Goal: Task Accomplishment & Management: Use online tool/utility

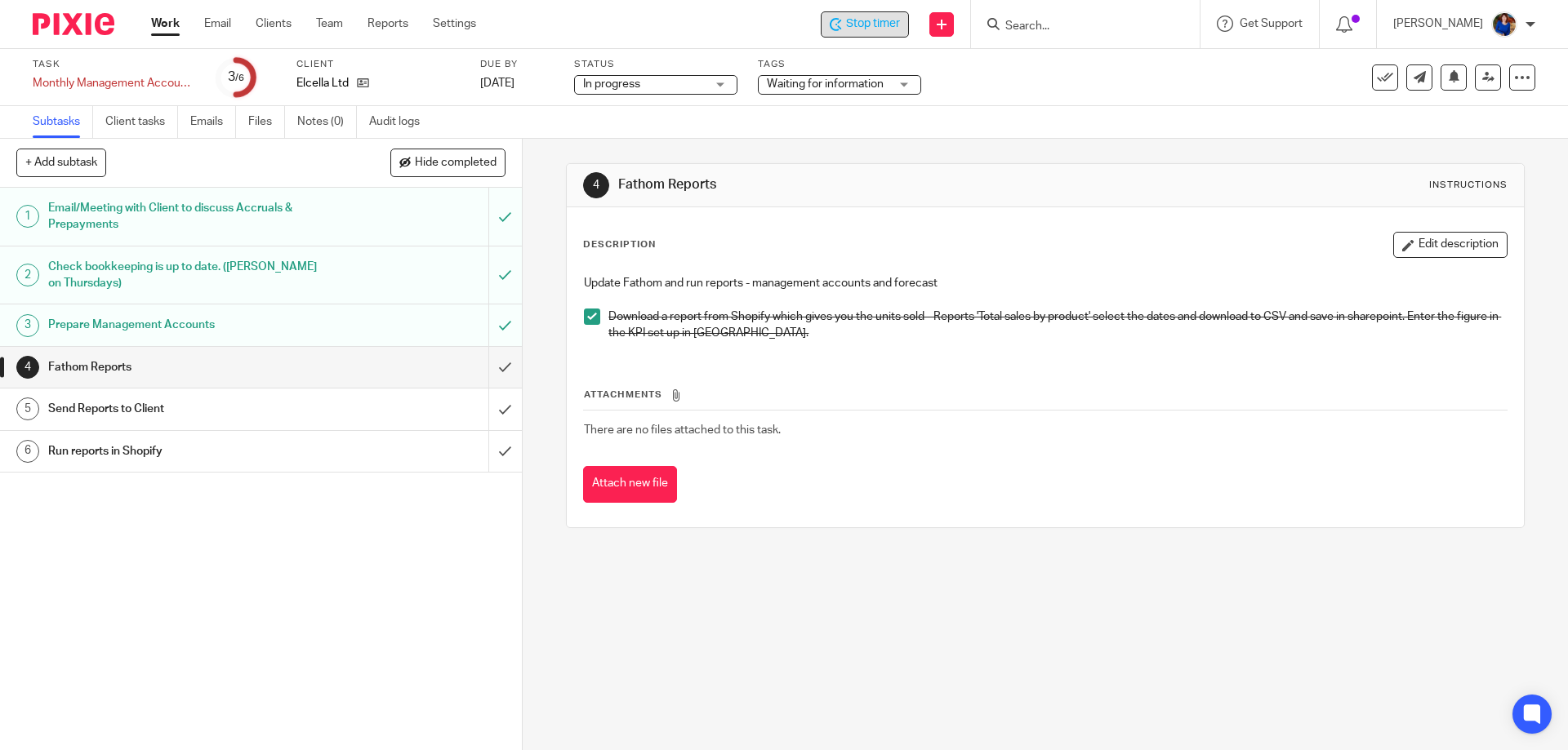
click at [868, 22] on span "Stop timer" at bounding box center [873, 24] width 54 height 17
click at [173, 22] on link "Work" at bounding box center [166, 23] width 29 height 16
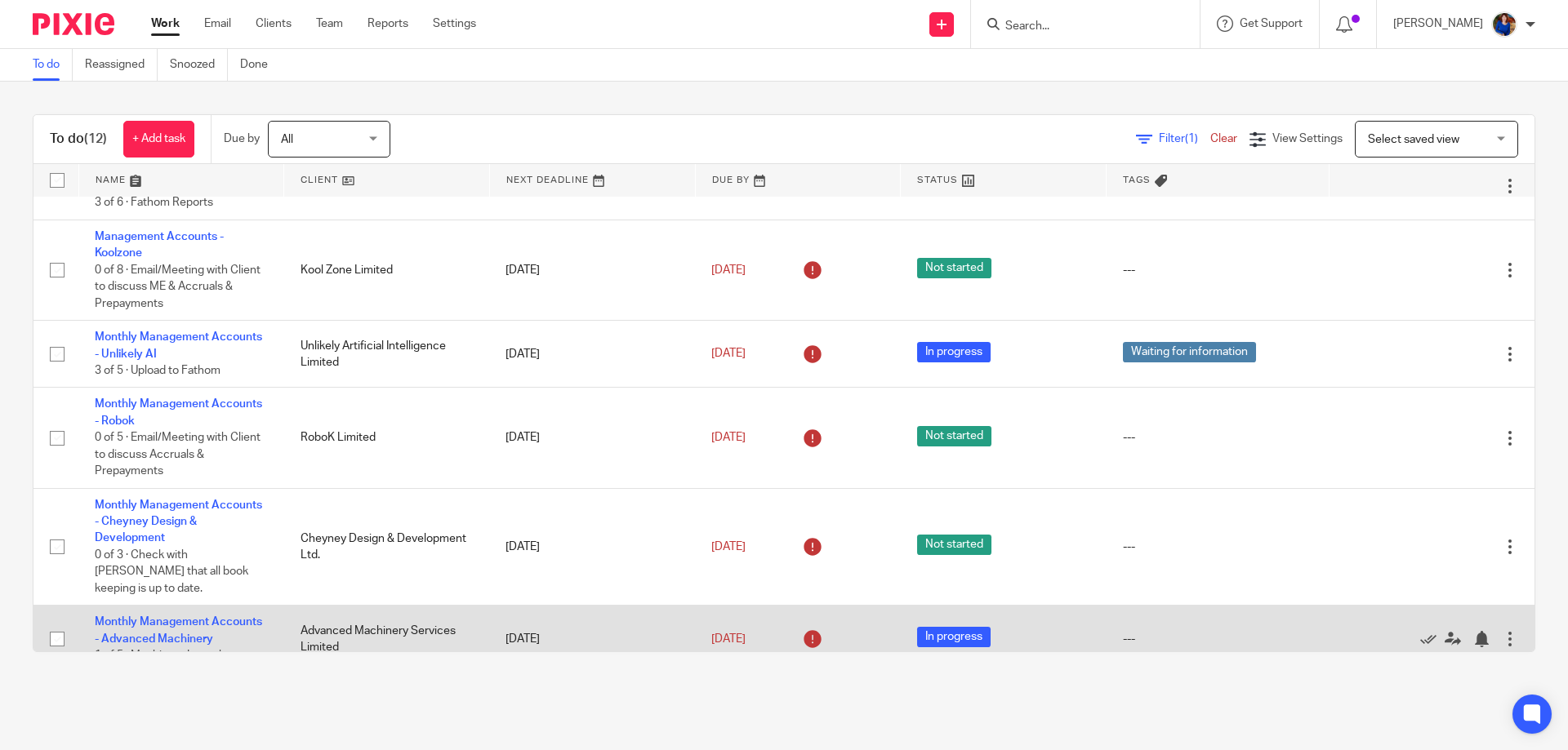
scroll to position [408, 0]
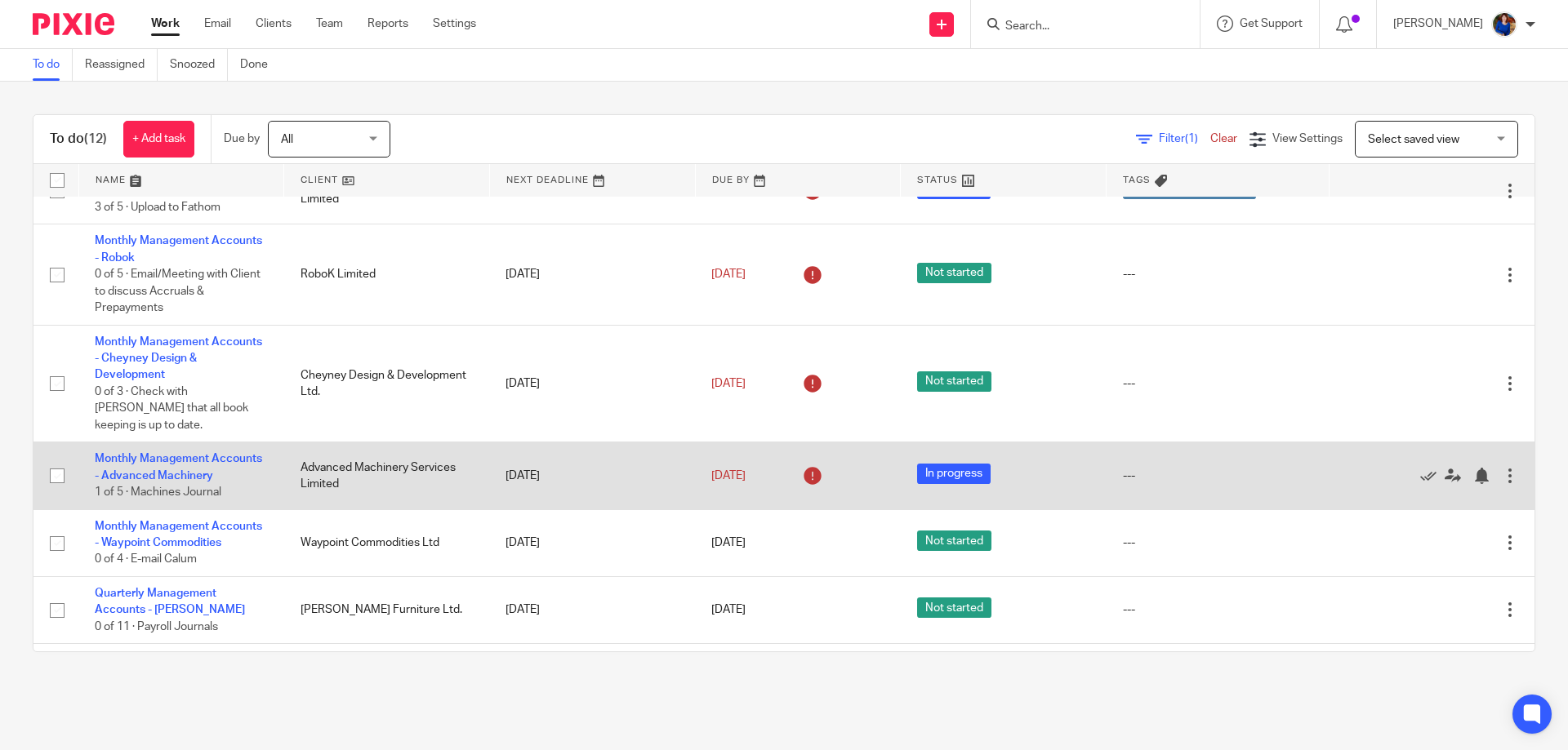
click at [224, 442] on td "Monthly Management Accounts - Advanced Machinery 1 of 5 · Machines Journal" at bounding box center [181, 476] width 206 height 67
click at [205, 454] on link "Monthly Management Accounts - Advanced Machinery" at bounding box center [178, 467] width 168 height 28
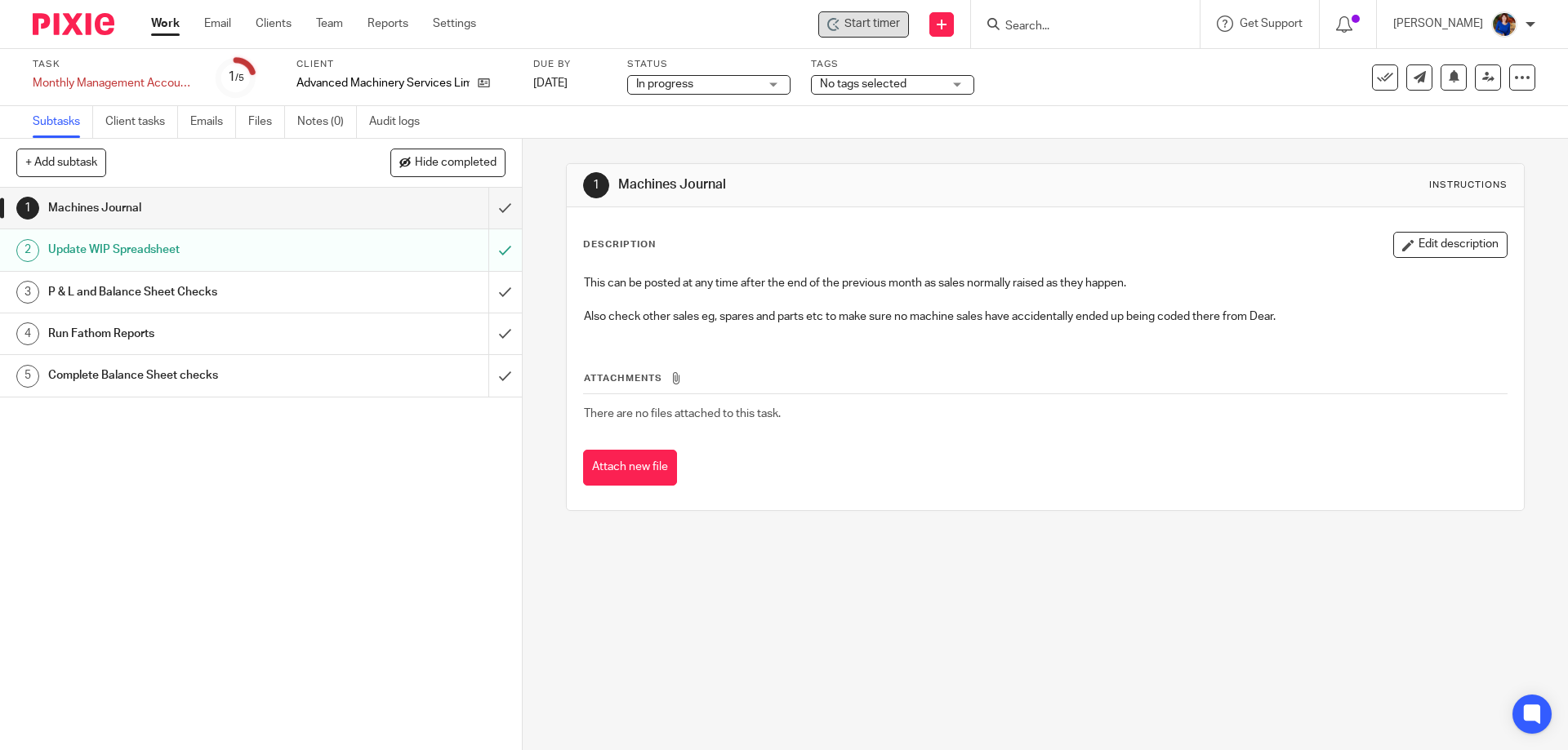
click at [860, 17] on span "Start timer" at bounding box center [872, 24] width 55 height 17
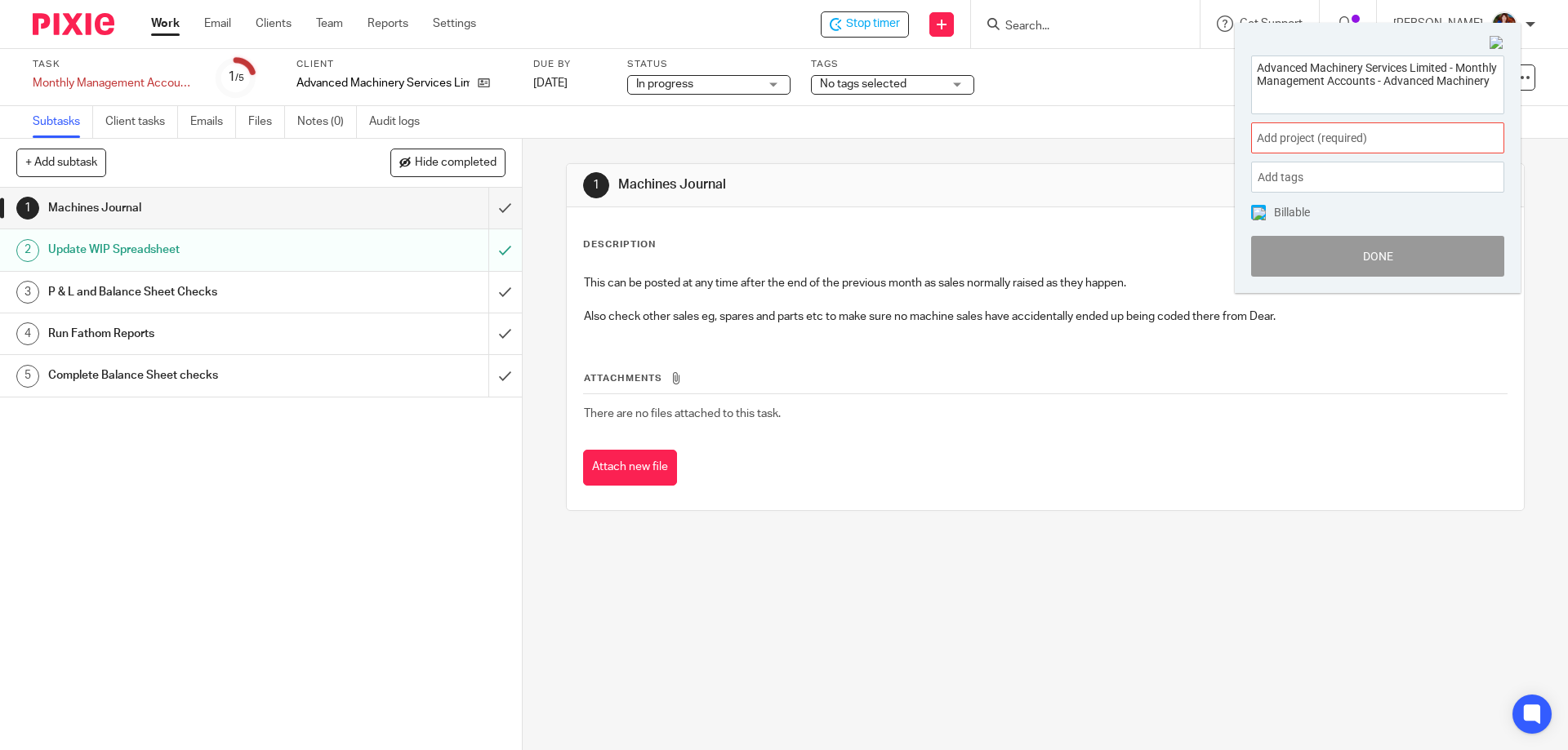
click at [1299, 131] on div "Add project (required) :" at bounding box center [1378, 138] width 254 height 31
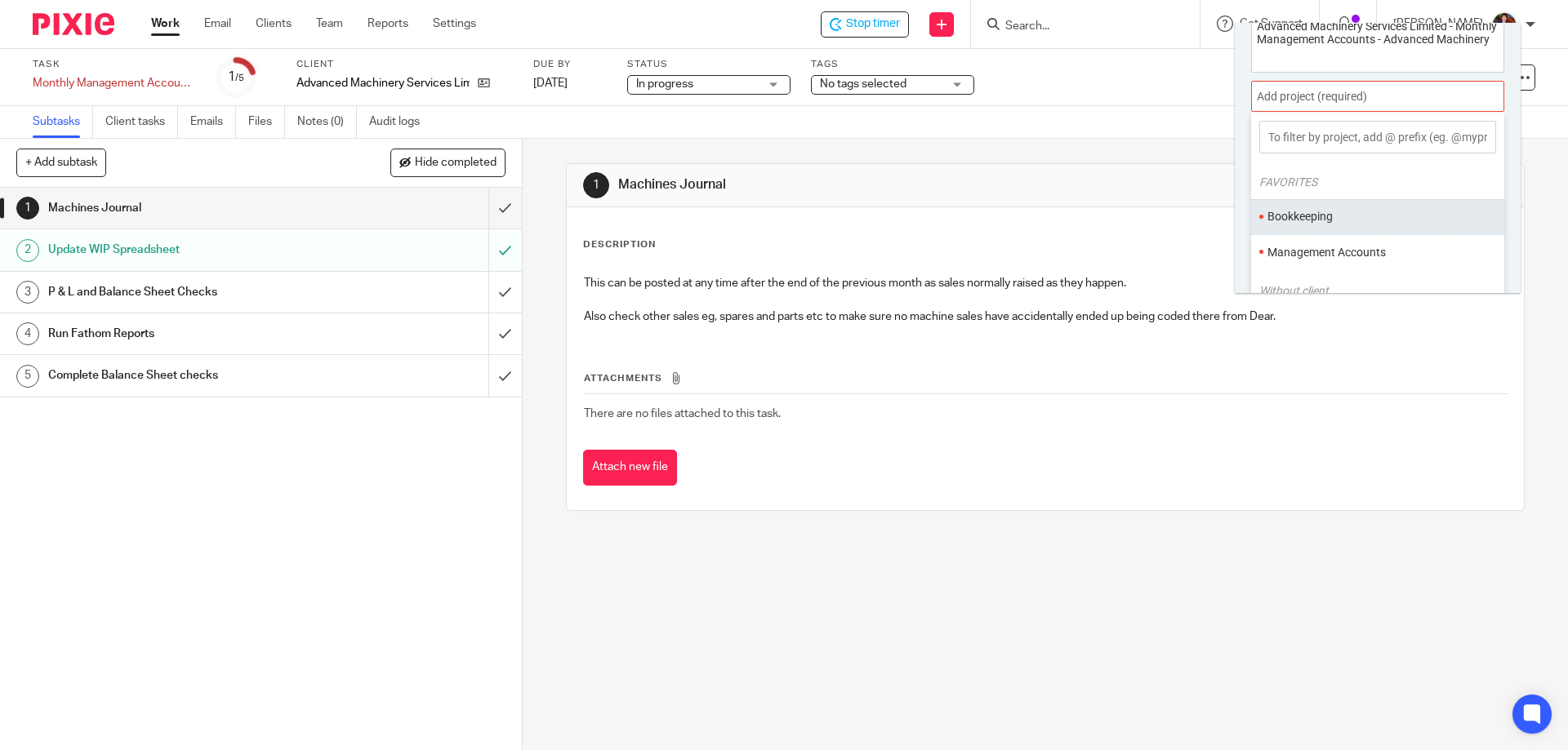
scroll to position [81, 0]
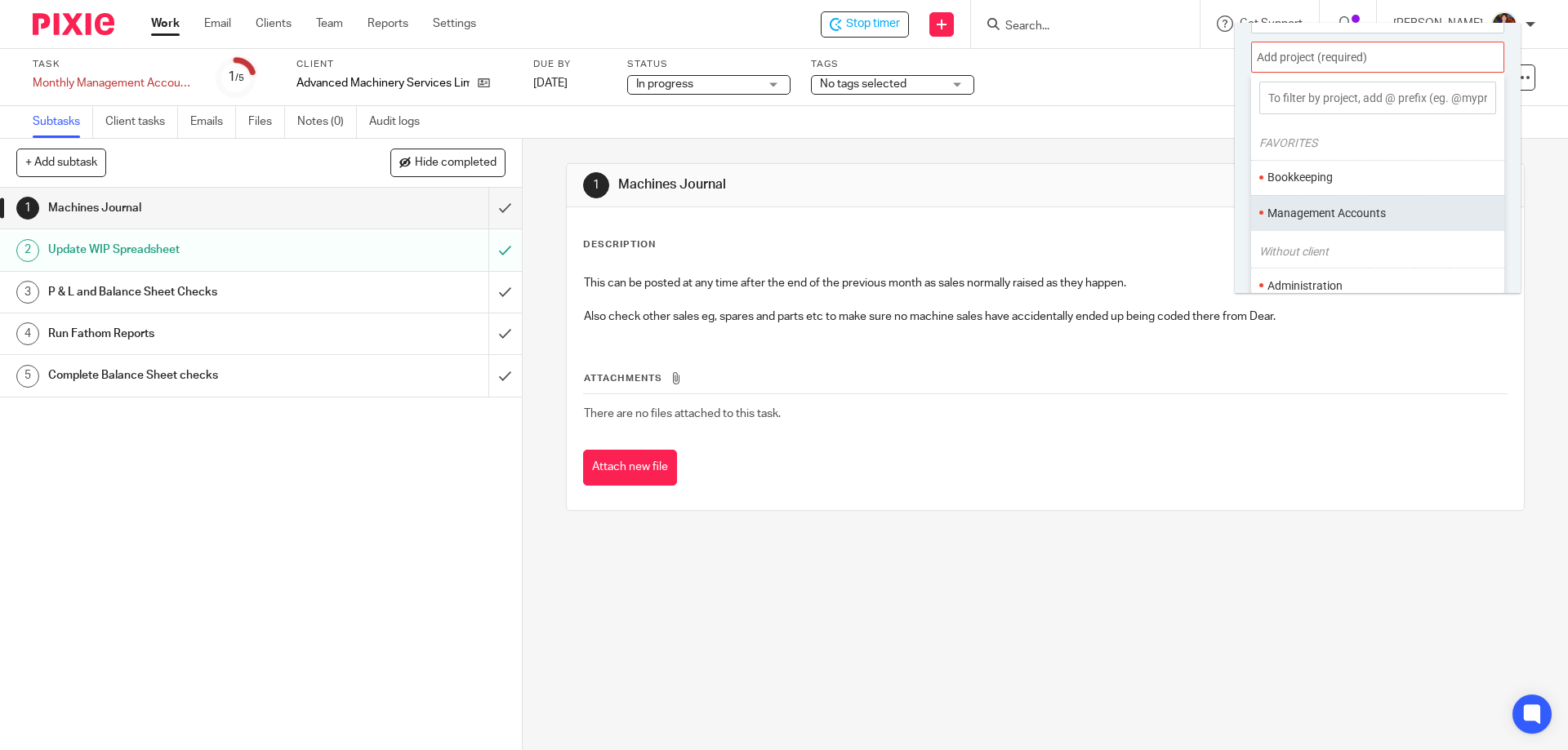
click at [1299, 211] on li "Management Accounts" at bounding box center [1375, 213] width 214 height 17
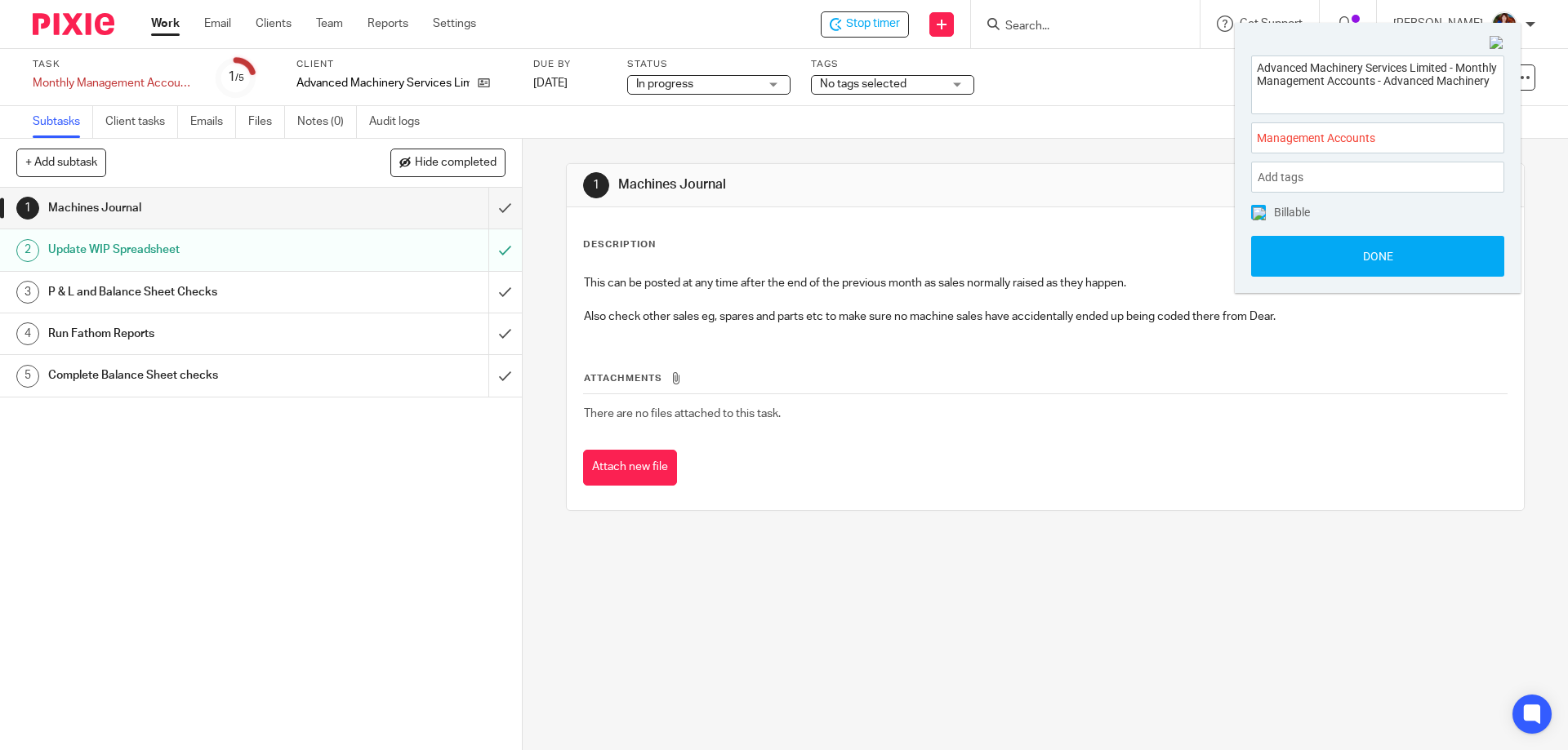
click at [1256, 209] on img at bounding box center [1259, 214] width 13 height 13
click at [1287, 265] on button "Done" at bounding box center [1378, 256] width 254 height 41
